Goal: Navigation & Orientation: Find specific page/section

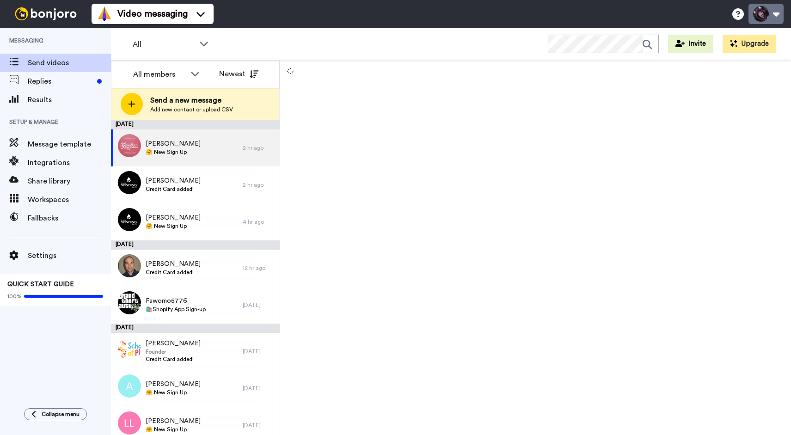
click at [769, 17] on button at bounding box center [766, 14] width 35 height 20
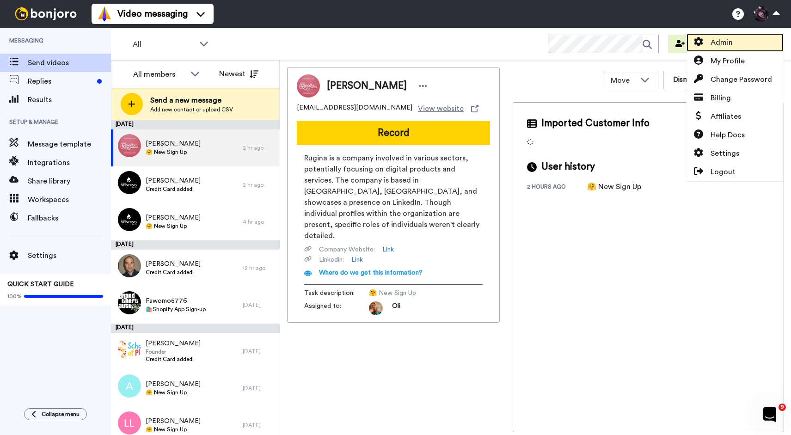
click at [742, 43] on link "Admin" at bounding box center [735, 42] width 97 height 19
